Goal: Task Accomplishment & Management: Use online tool/utility

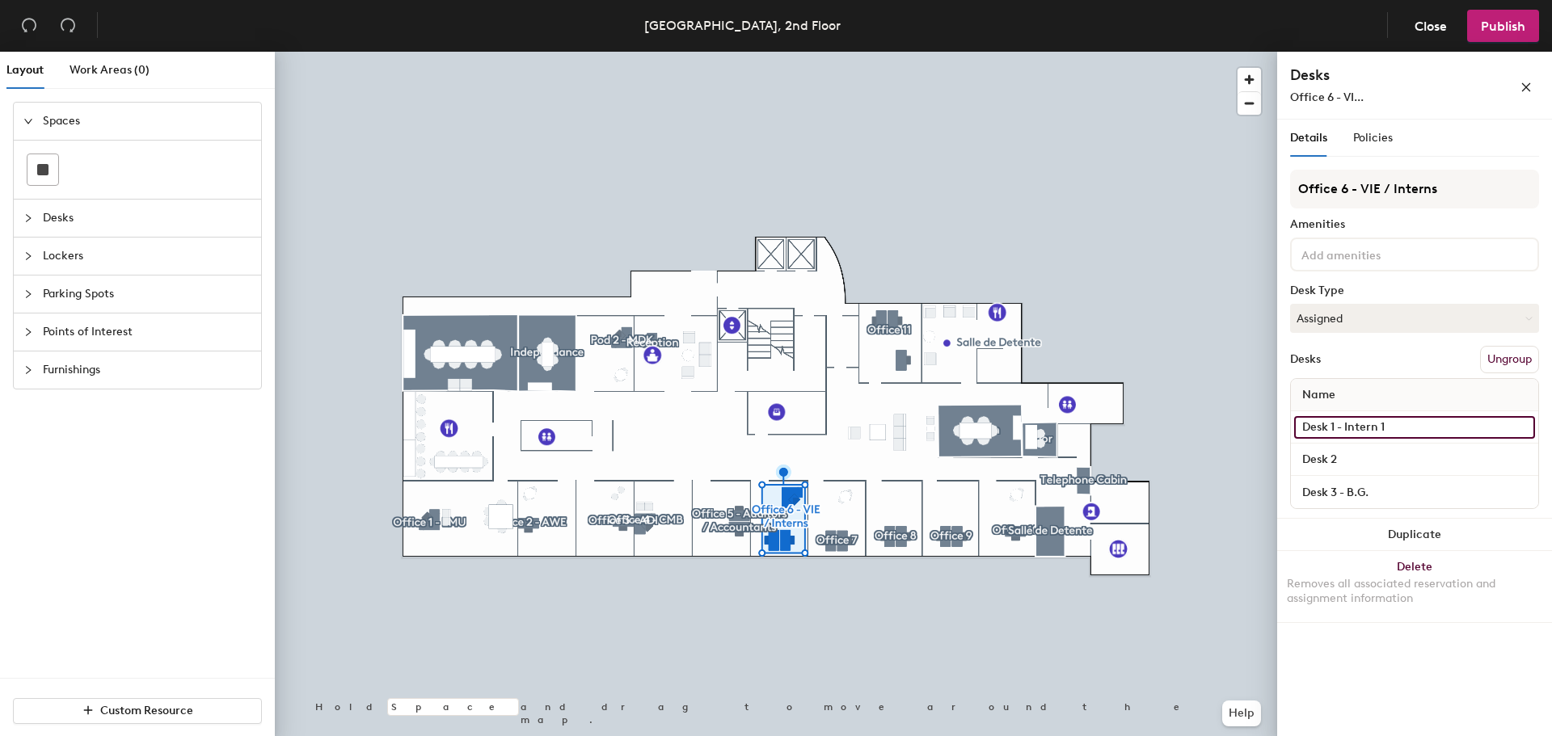
click at [1523, 428] on input "Desk 1 - Intern 1" at bounding box center [1414, 427] width 241 height 23
click at [1402, 430] on input "Desk 1 - Intern 1" at bounding box center [1414, 427] width 241 height 23
click at [1398, 428] on input "Desk 1 - Intern 1" at bounding box center [1414, 427] width 241 height 23
click at [1363, 428] on input "Desk 1 - Intern 1" at bounding box center [1414, 427] width 241 height 23
click at [1359, 428] on input "Desk 1 - Intern 1" at bounding box center [1414, 427] width 241 height 23
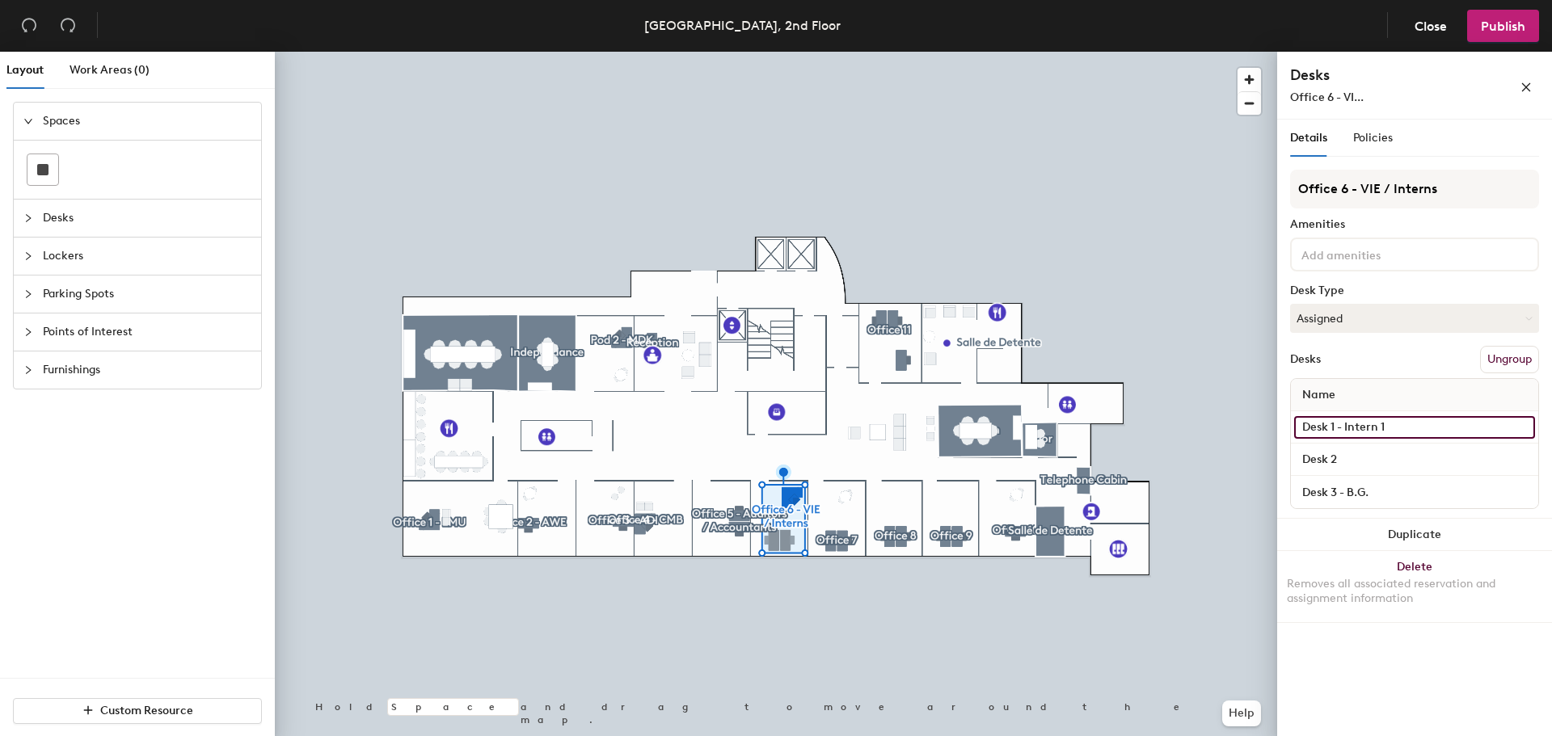
click at [1359, 427] on input "Desk 1 - Intern 1" at bounding box center [1414, 427] width 241 height 23
drag, startPoint x: 1359, startPoint y: 427, endPoint x: 1373, endPoint y: 428, distance: 13.8
click at [1360, 427] on input "Desk 1 - Intern 1" at bounding box center [1414, 427] width 241 height 23
click at [1390, 427] on input "Desk 1 - Intern 1" at bounding box center [1414, 427] width 241 height 23
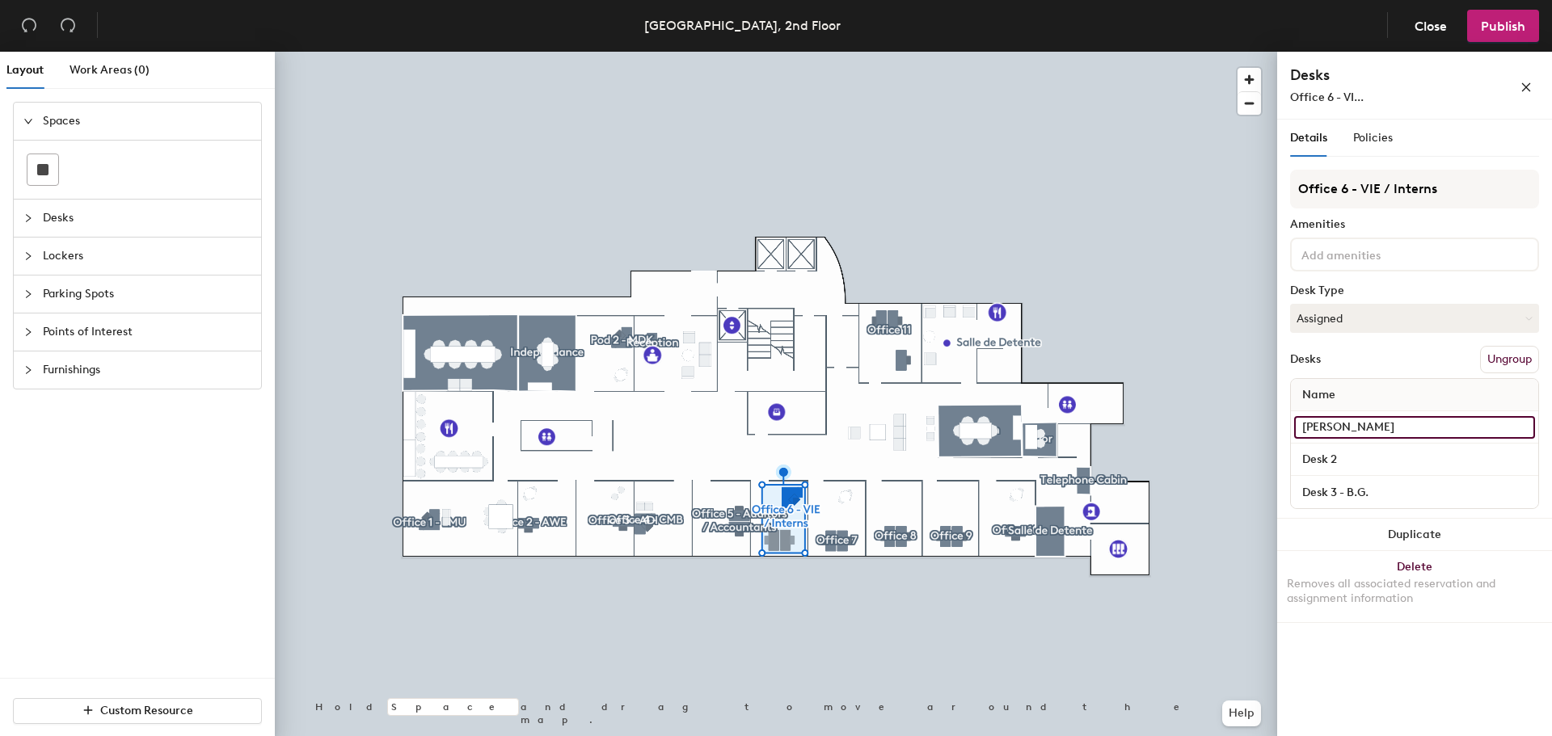
click at [1358, 427] on input "[PERSON_NAME]" at bounding box center [1414, 427] width 241 height 23
click at [1356, 423] on input "[PERSON_NAME]" at bounding box center [1414, 427] width 241 height 23
click at [1443, 427] on input "Desk - [PERSON_NAME]" at bounding box center [1414, 427] width 241 height 23
click at [1444, 428] on input "Desk - [PERSON_NAME]" at bounding box center [1414, 427] width 241 height 23
click at [1375, 421] on input "Desk - [PERSON_NAME]" at bounding box center [1414, 427] width 241 height 23
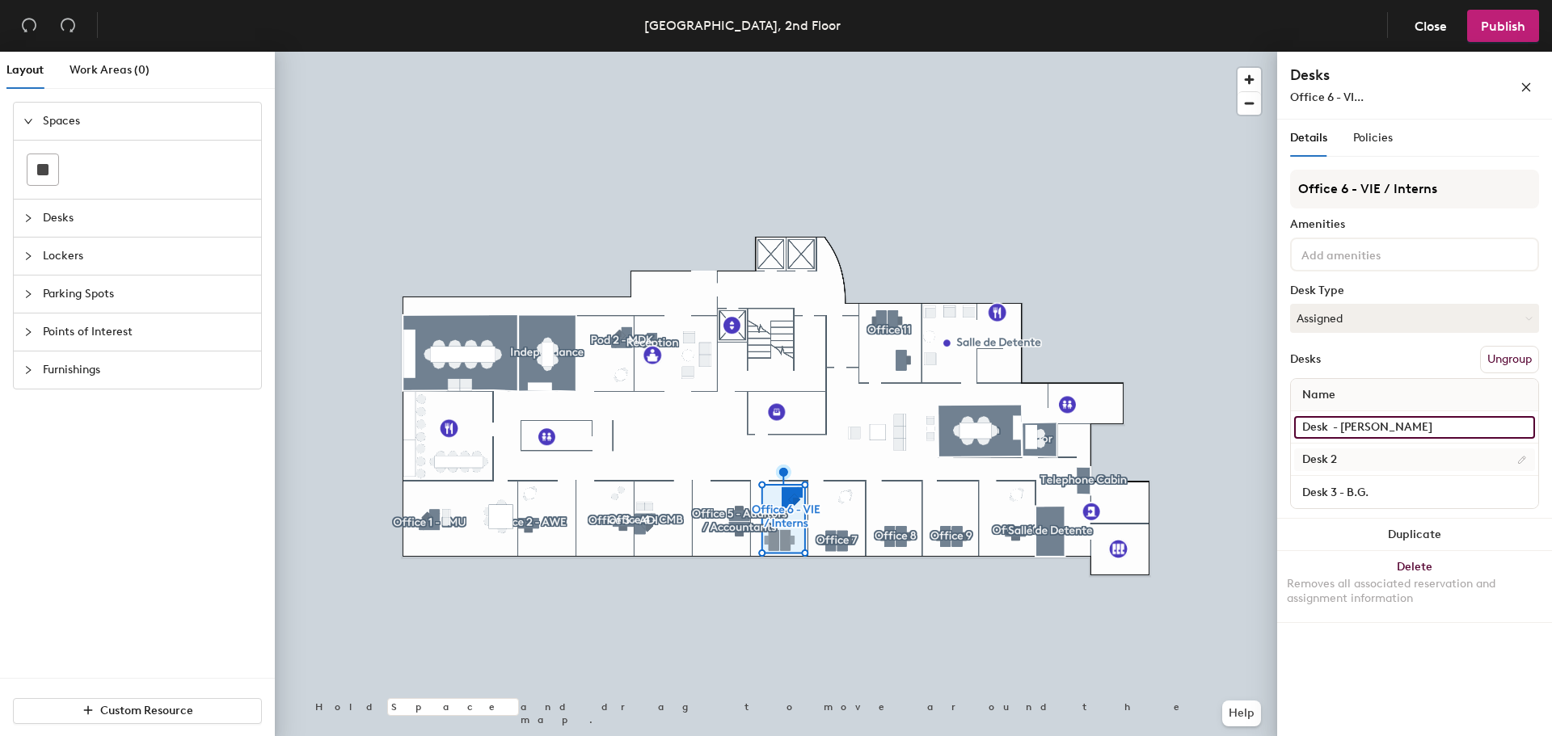
type input "Desk - [PERSON_NAME]"
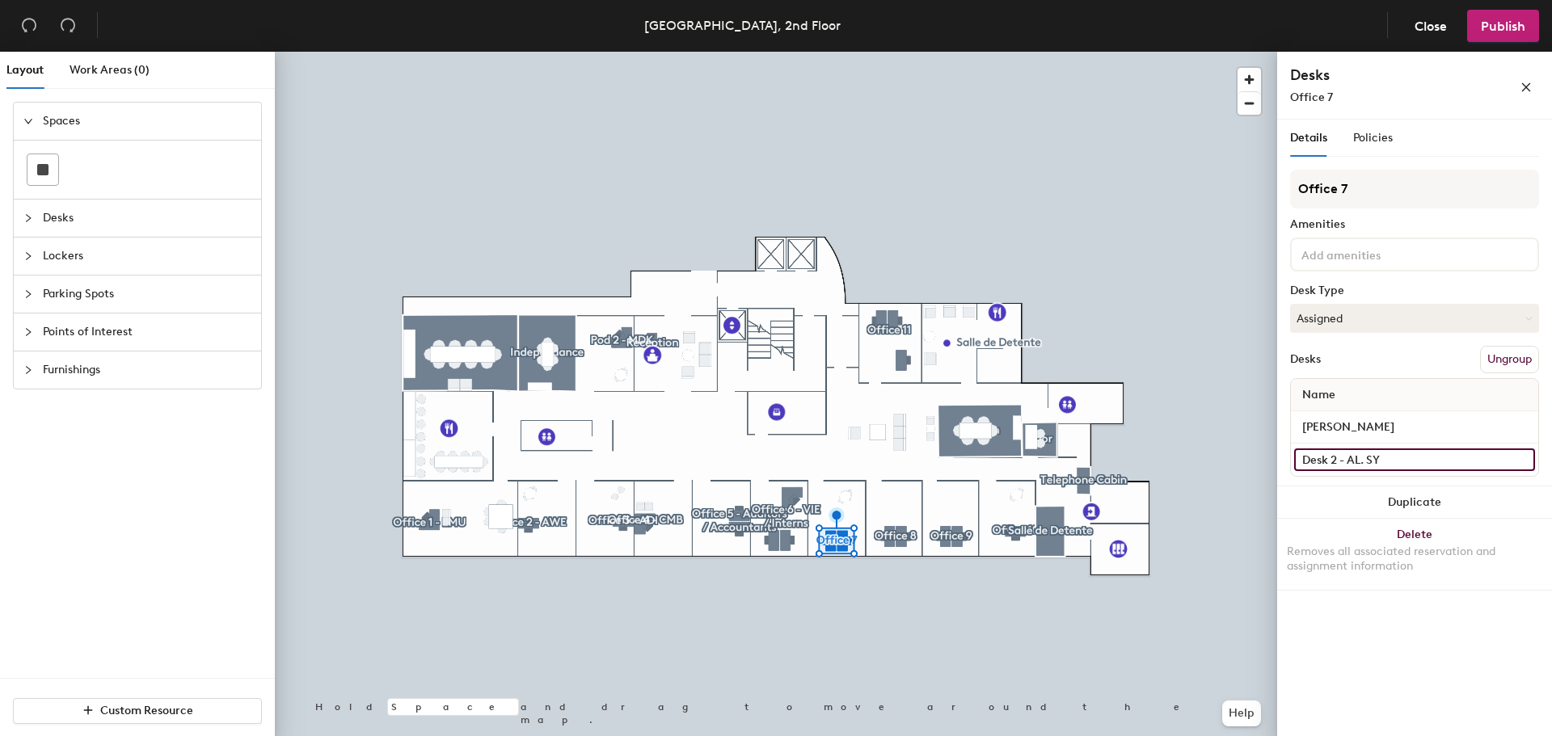
click at [1523, 460] on input "Desk 2 - AL. SY" at bounding box center [1414, 460] width 241 height 23
click at [1332, 456] on input "Desk 2 - AL. SY" at bounding box center [1414, 460] width 241 height 23
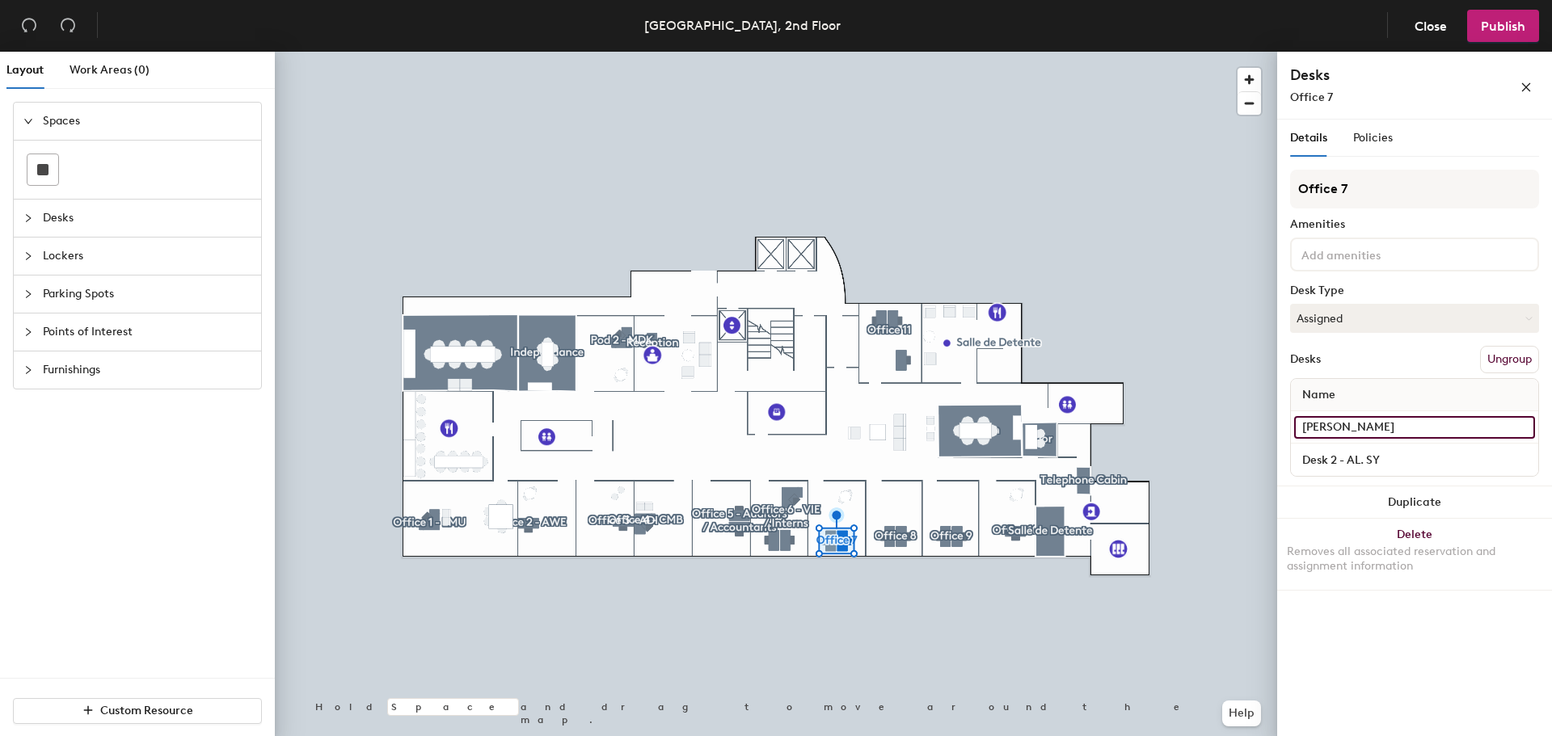
click at [1357, 423] on input "[PERSON_NAME]" at bounding box center [1414, 427] width 241 height 23
click at [1305, 426] on input "[PERSON_NAME]" at bounding box center [1414, 427] width 241 height 23
type input "Desk 1 - [PERSON_NAME]"
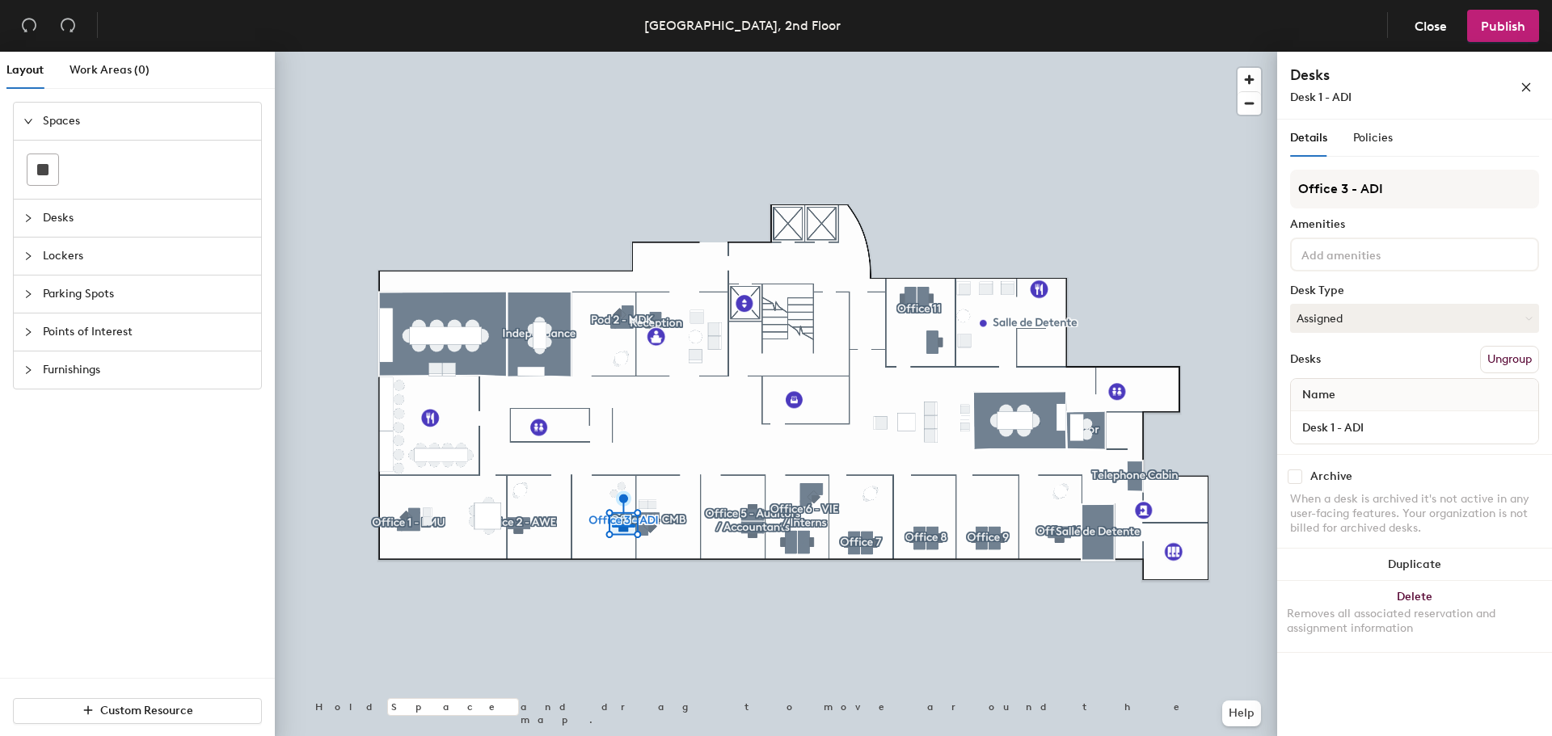
click at [811, 52] on div at bounding box center [776, 52] width 1002 height 0
click at [812, 52] on div at bounding box center [776, 52] width 1002 height 0
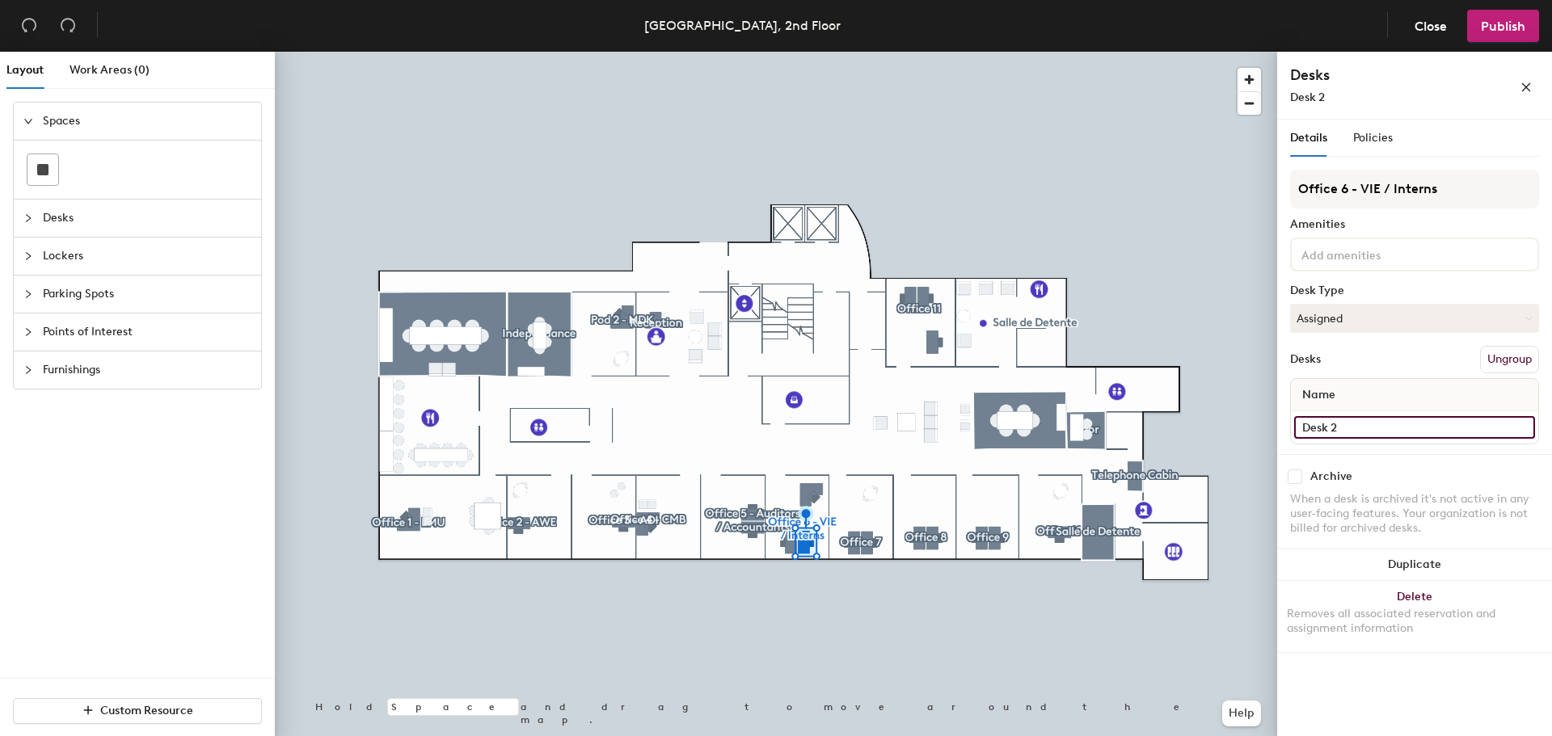
click at [1347, 425] on input "Desk 2" at bounding box center [1414, 427] width 241 height 23
click at [1356, 428] on input "Desk 2" at bounding box center [1414, 427] width 241 height 23
click at [1362, 431] on input "Desk 2 -" at bounding box center [1414, 427] width 241 height 23
click at [1356, 437] on input "Desk 2 -" at bounding box center [1414, 427] width 241 height 23
type input "m"
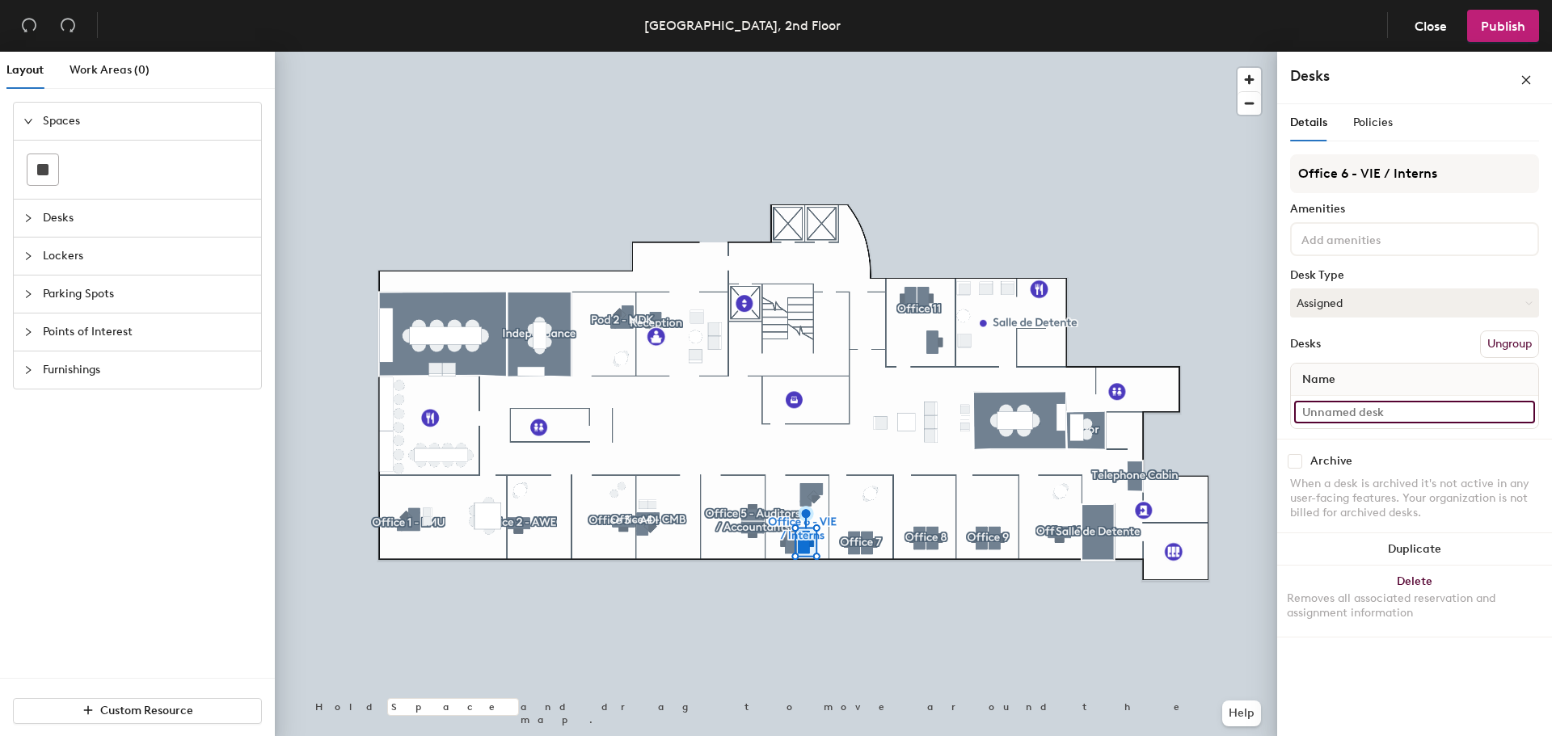
type input "d"
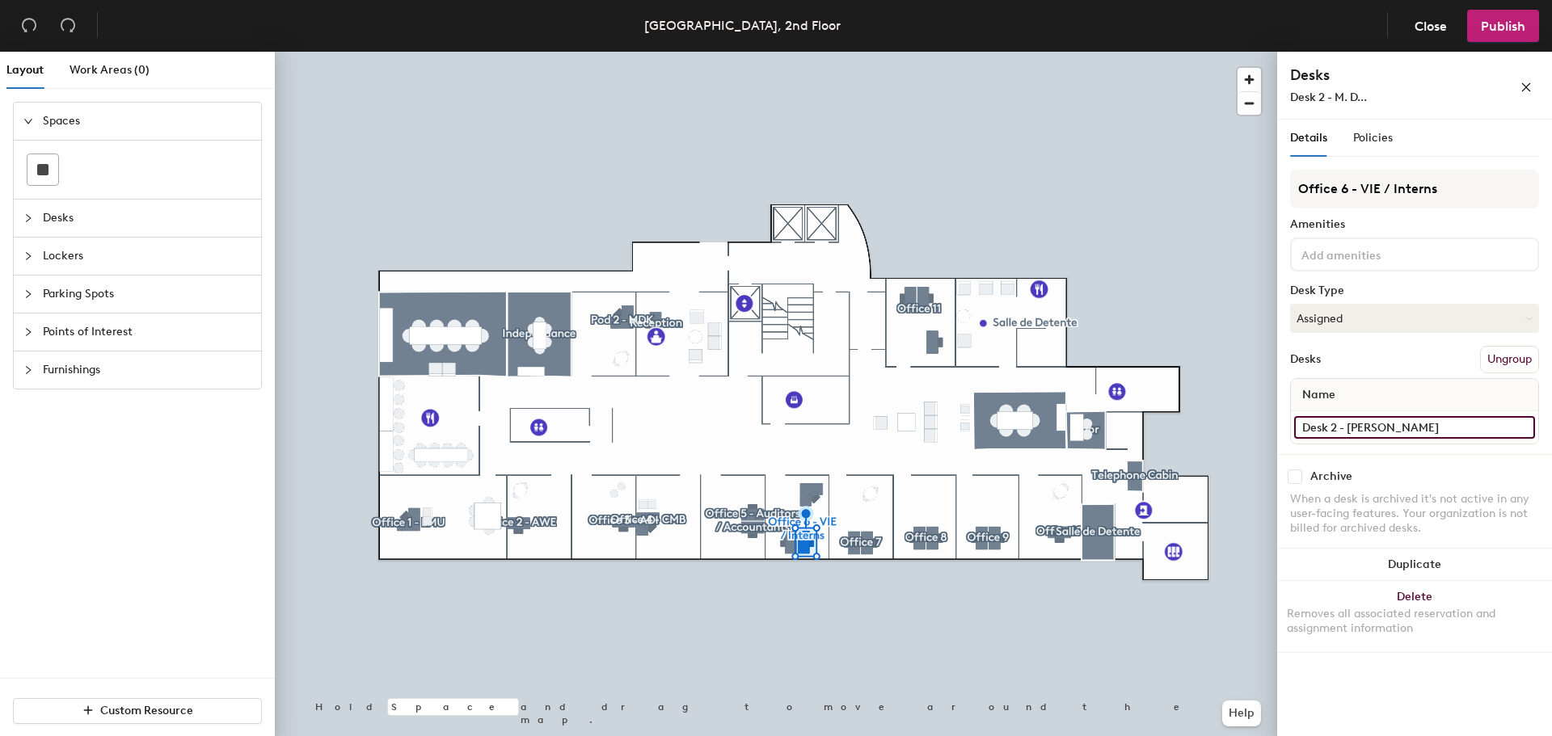
type input "Desk 2 - [PERSON_NAME]"
click at [1391, 425] on input "Desk - [PERSON_NAME]" at bounding box center [1414, 427] width 241 height 23
click at [1397, 424] on input "Desk - [PERSON_NAME]" at bounding box center [1414, 427] width 241 height 23
click at [1394, 432] on input "Desk - [PERSON_NAME]" at bounding box center [1414, 427] width 241 height 23
type input "Desk 1 - [PERSON_NAME]"
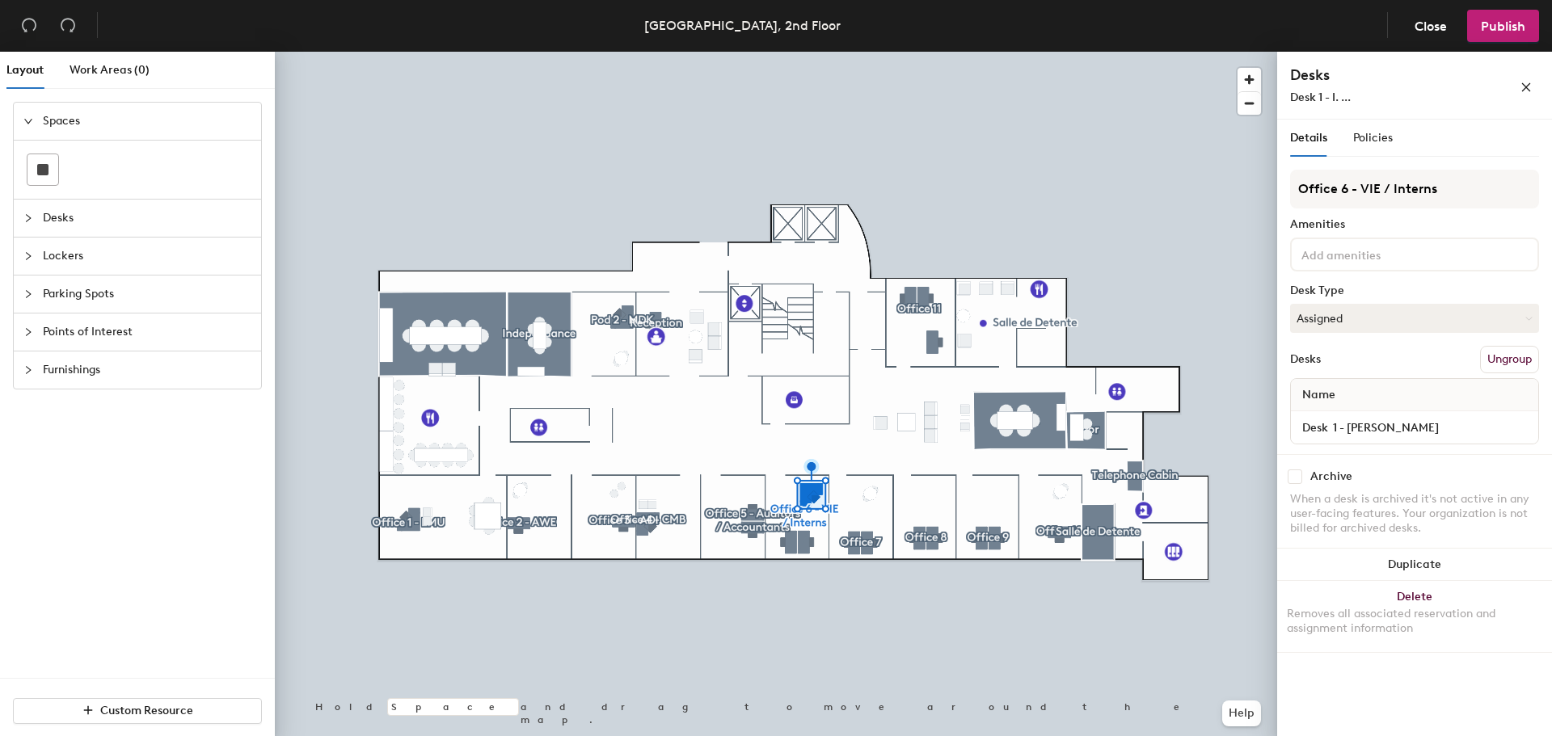
click at [851, 52] on div at bounding box center [776, 52] width 1002 height 0
click at [911, 52] on div at bounding box center [776, 52] width 1002 height 0
click at [979, 52] on div at bounding box center [776, 52] width 1002 height 0
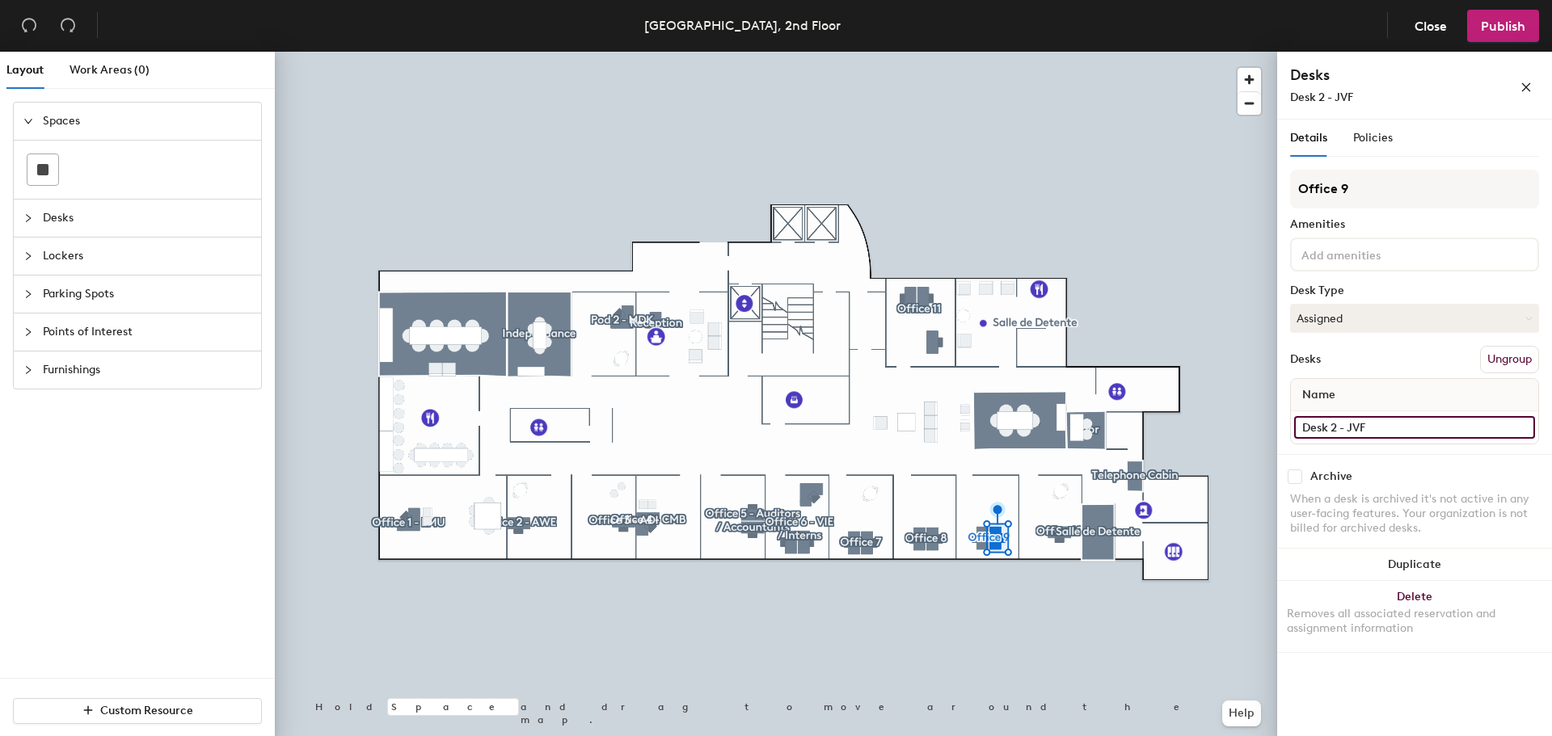
click at [1378, 429] on input "Desk 2 - JVF" at bounding box center [1414, 427] width 241 height 23
click at [1378, 430] on input "Desk 2 - JVF" at bounding box center [1414, 427] width 241 height 23
type input "Desk 2 - [PERSON_NAME]"
click at [913, 52] on div at bounding box center [776, 52] width 1002 height 0
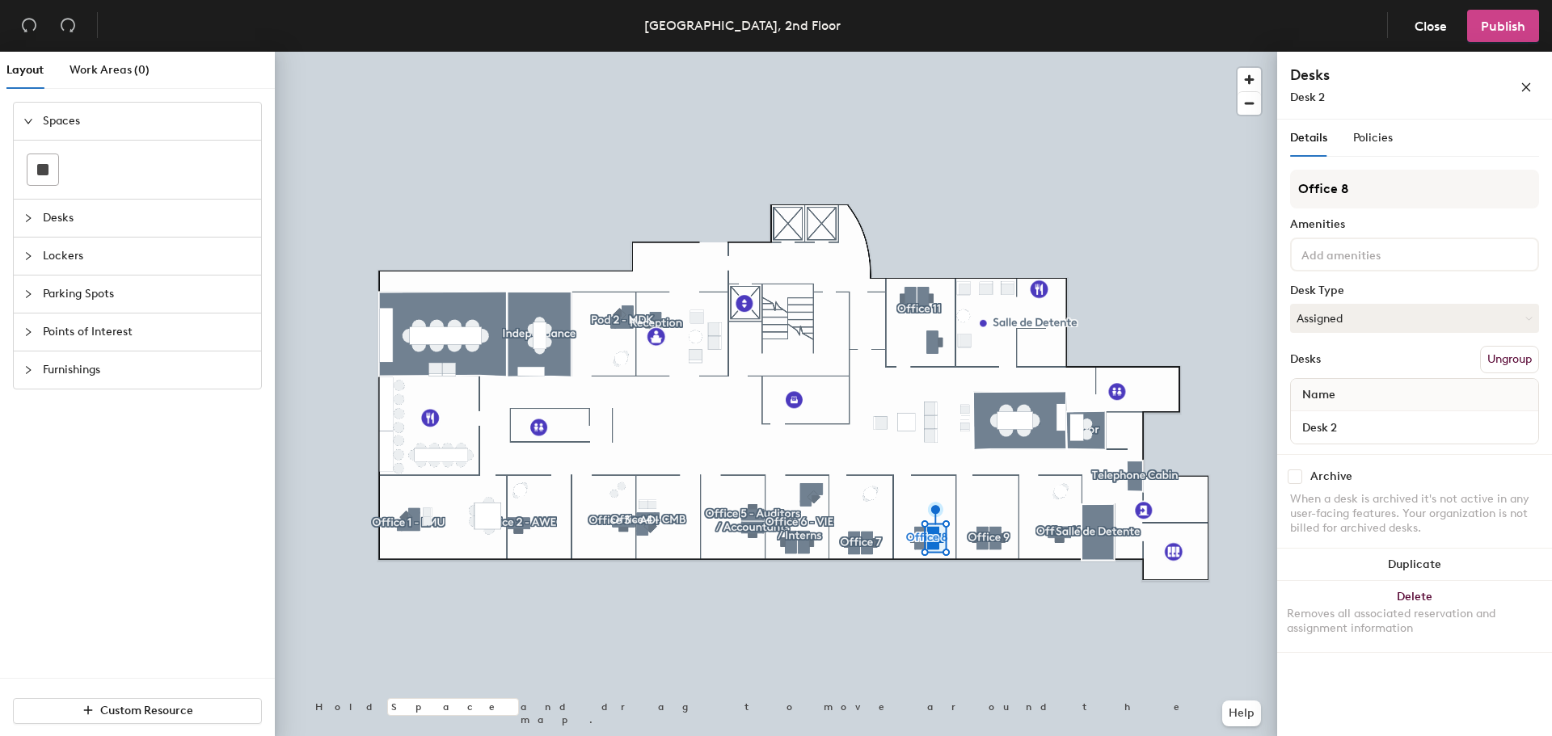
click at [1501, 31] on span "Publish" at bounding box center [1503, 26] width 44 height 15
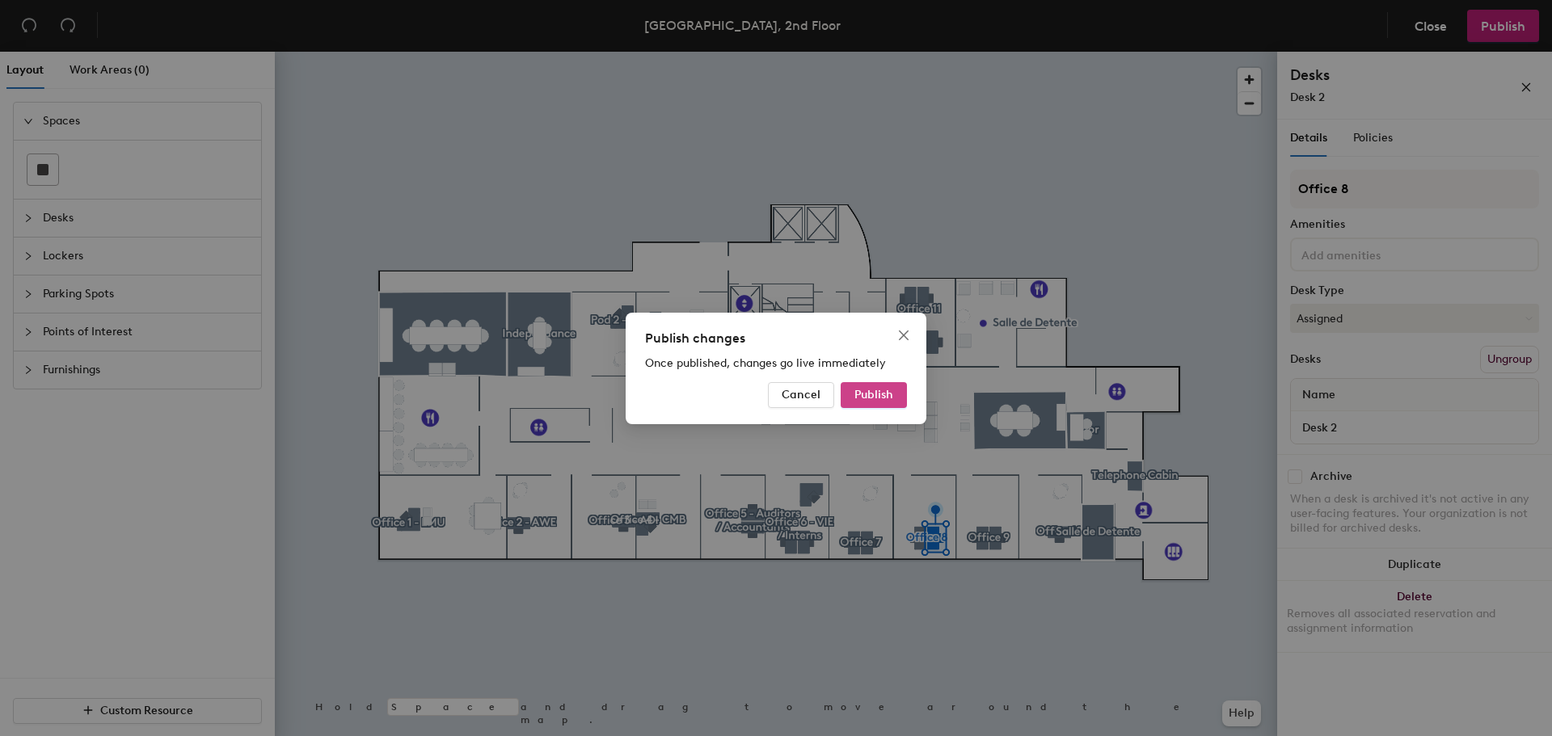
click at [876, 385] on button "Publish" at bounding box center [874, 395] width 66 height 26
